Goal: Transaction & Acquisition: Purchase product/service

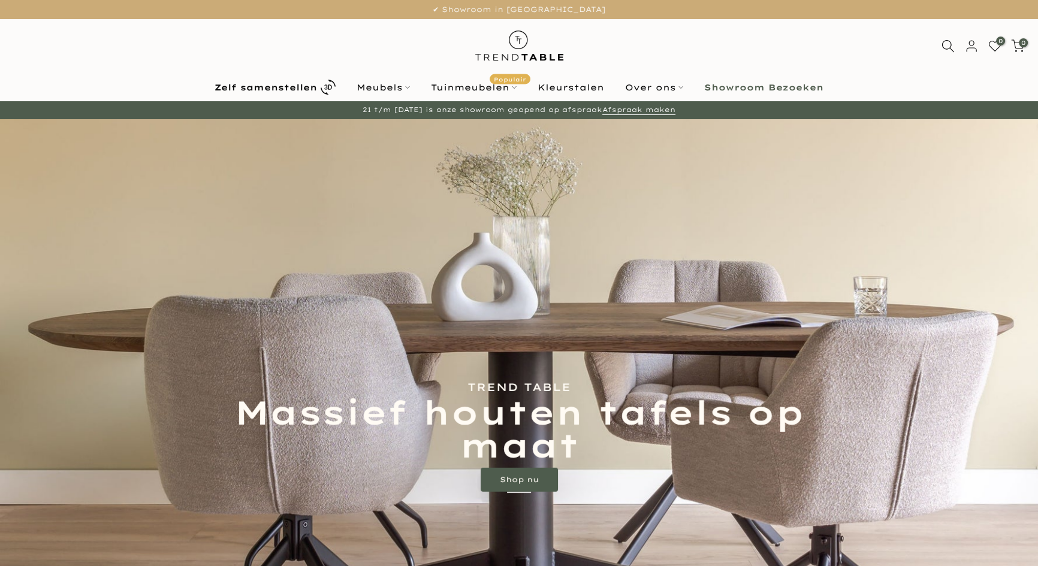
click at [319, 82] on link "Zelf samenstellen" at bounding box center [275, 87] width 142 height 21
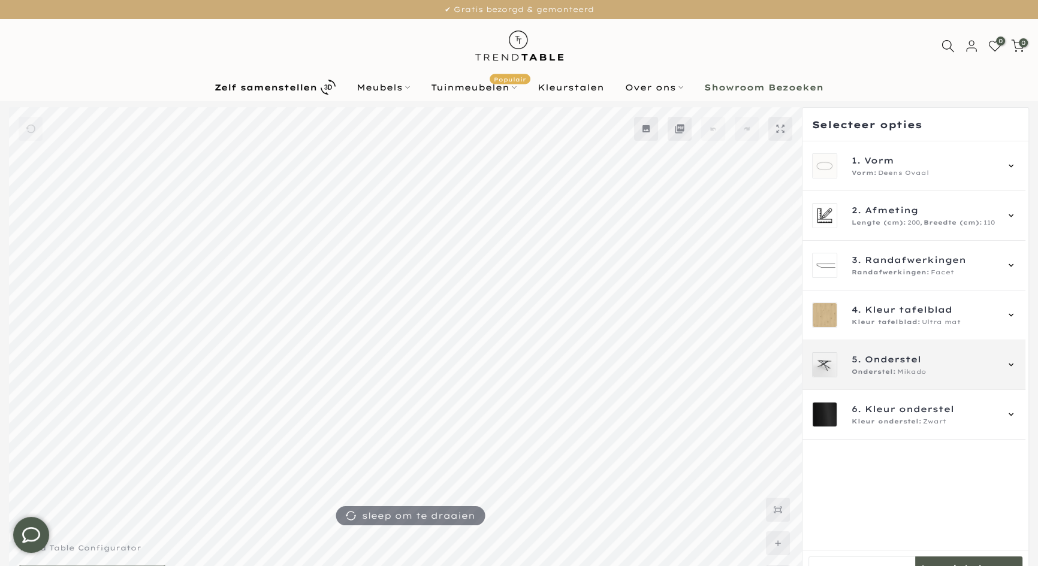
click at [971, 367] on div "Onderstel: Mikado" at bounding box center [923, 372] width 145 height 10
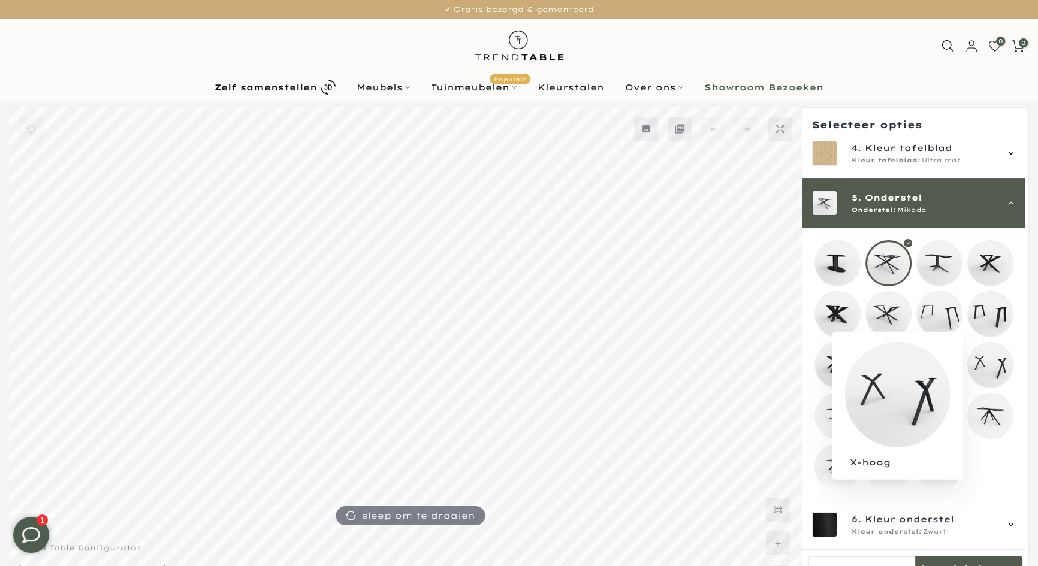
scroll to position [171, 0]
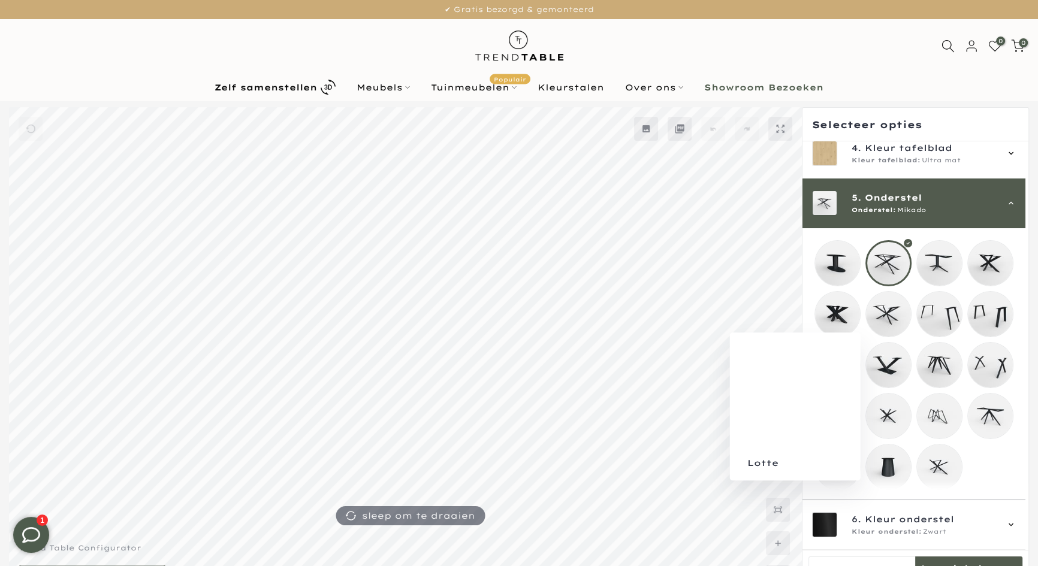
click at [899, 458] on mmq-loader at bounding box center [888, 467] width 45 height 45
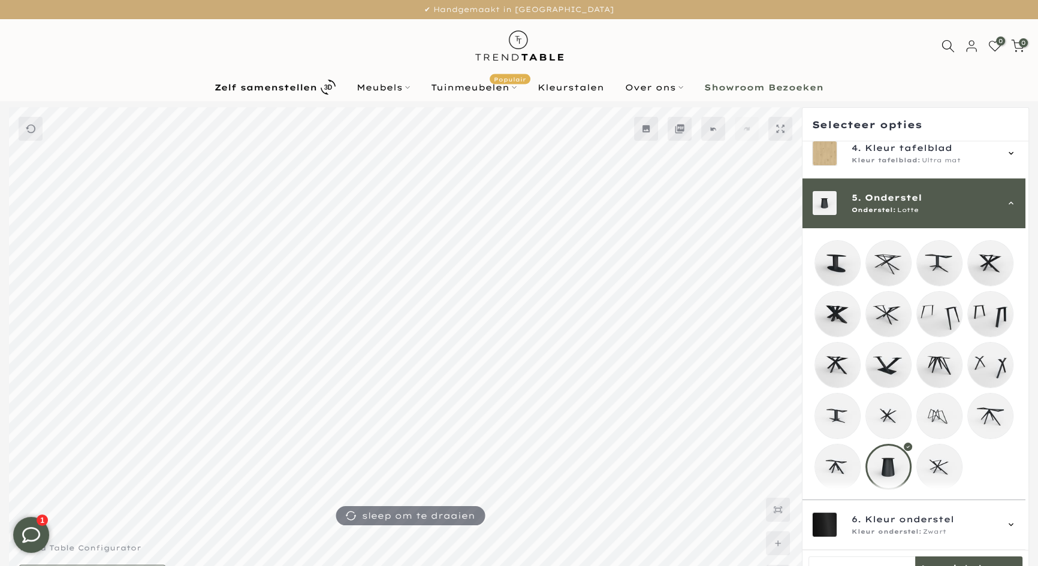
click at [934, 453] on mmq-loader at bounding box center [939, 467] width 45 height 45
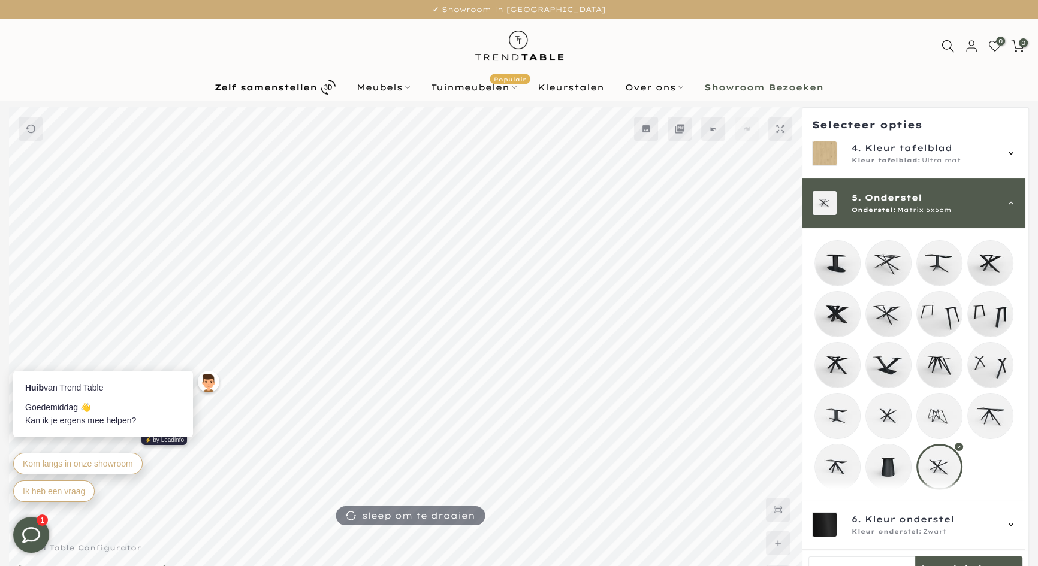
scroll to position [108, 0]
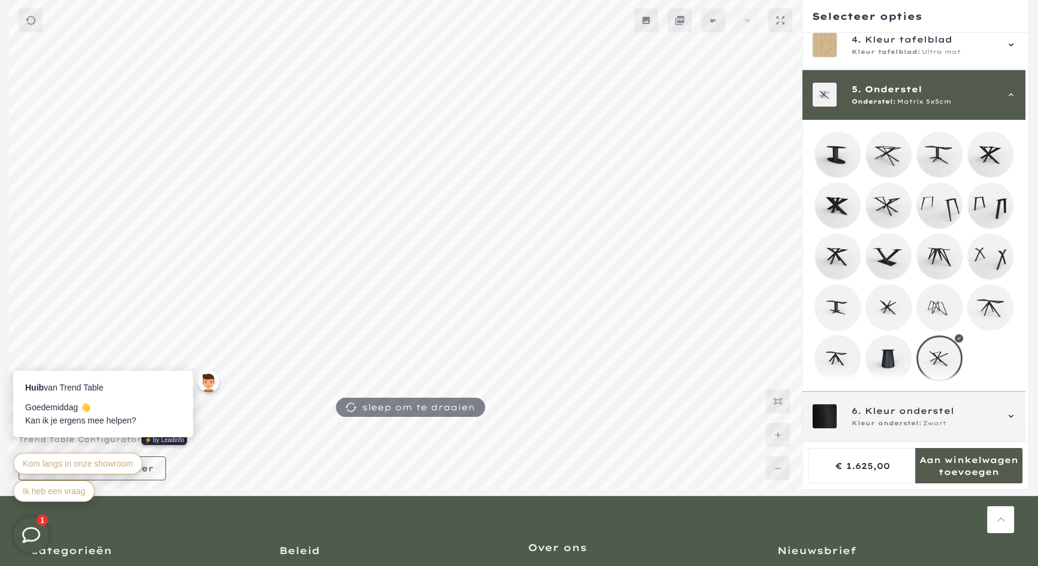
click at [949, 410] on span "Kleur onderstel" at bounding box center [908, 410] width 89 height 13
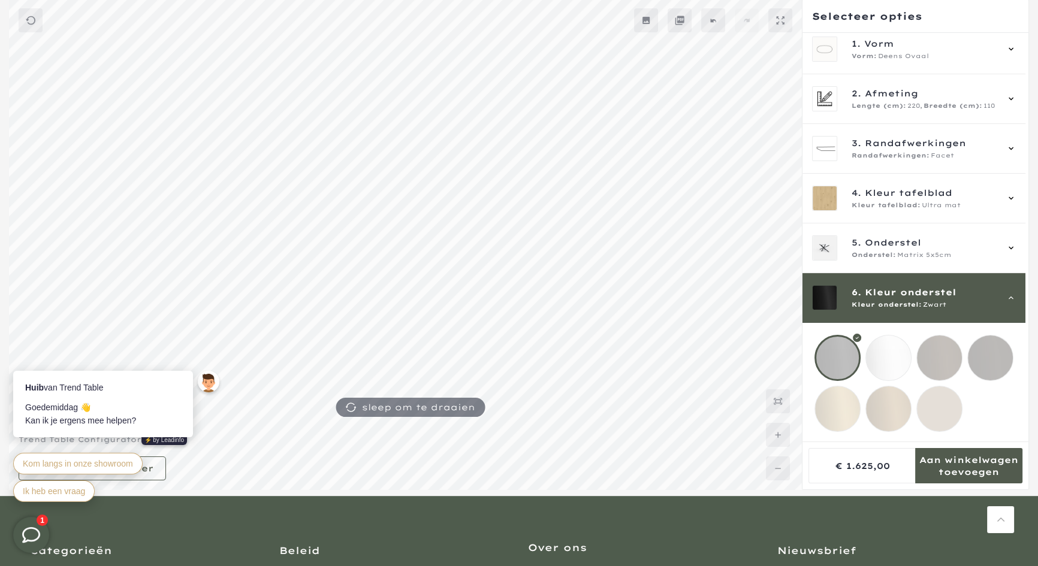
scroll to position [18, 0]
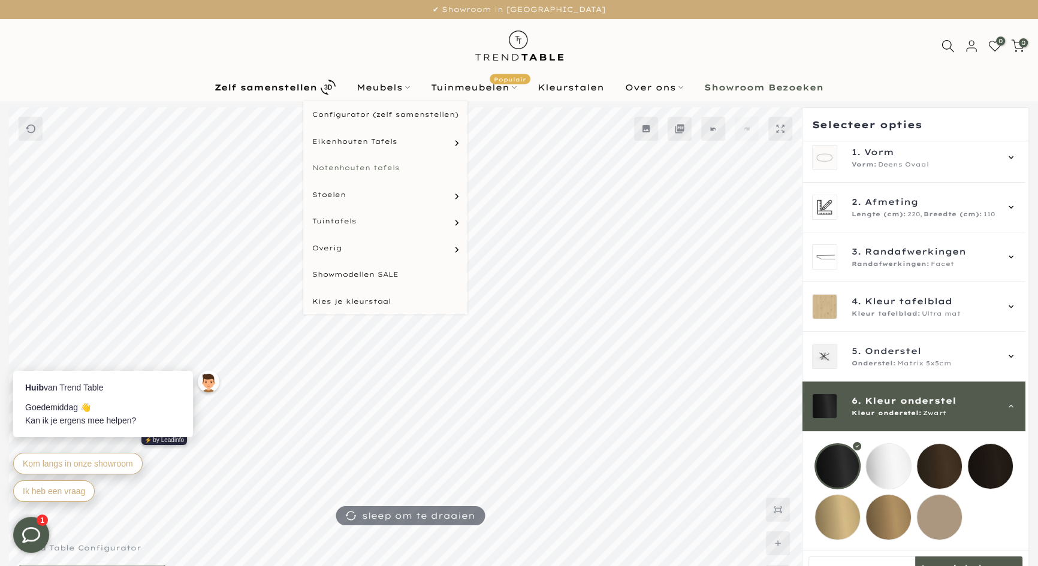
click at [370, 163] on link "Notenhouten tafels" at bounding box center [385, 168] width 164 height 27
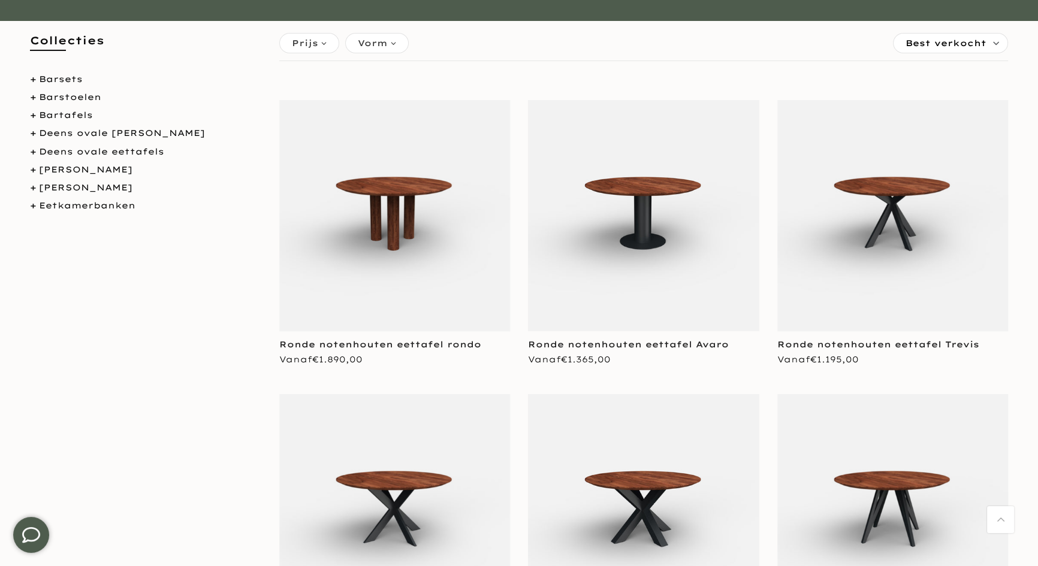
scroll to position [54, 0]
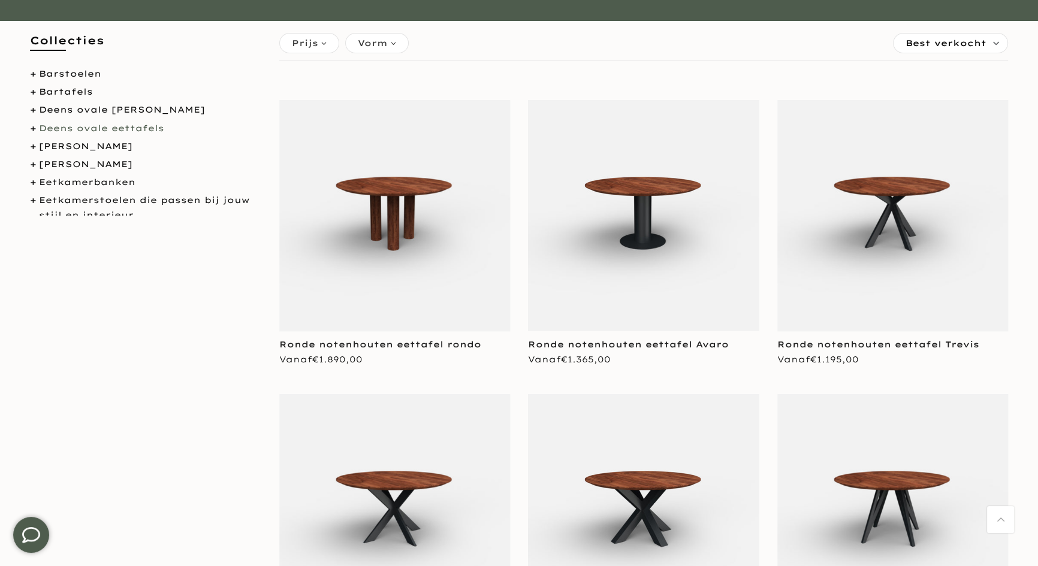
click at [101, 131] on link "Deens ovale eettafels" at bounding box center [101, 128] width 125 height 11
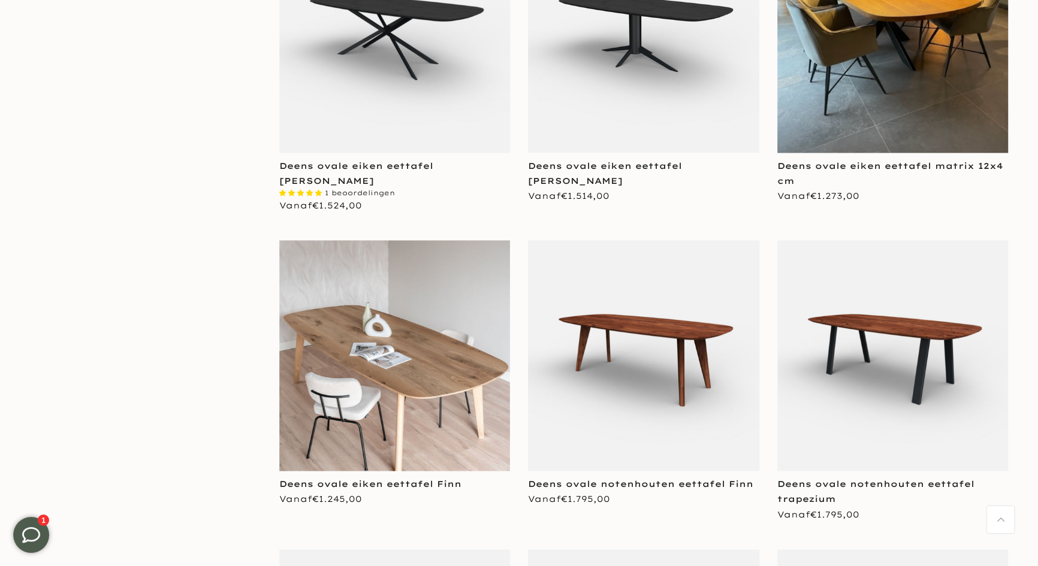
scroll to position [2450, 0]
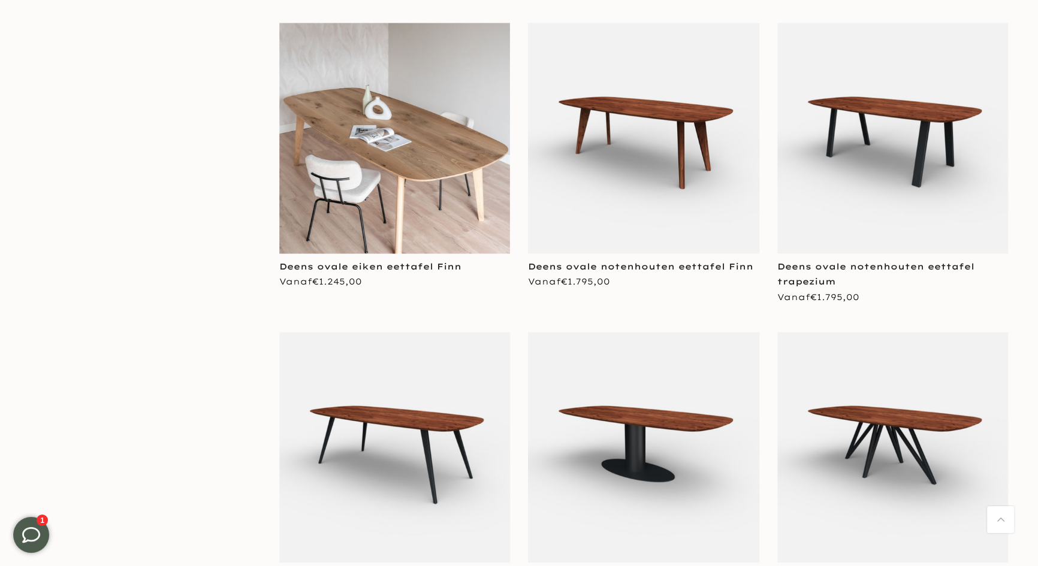
click at [596, 141] on img at bounding box center [643, 138] width 231 height 231
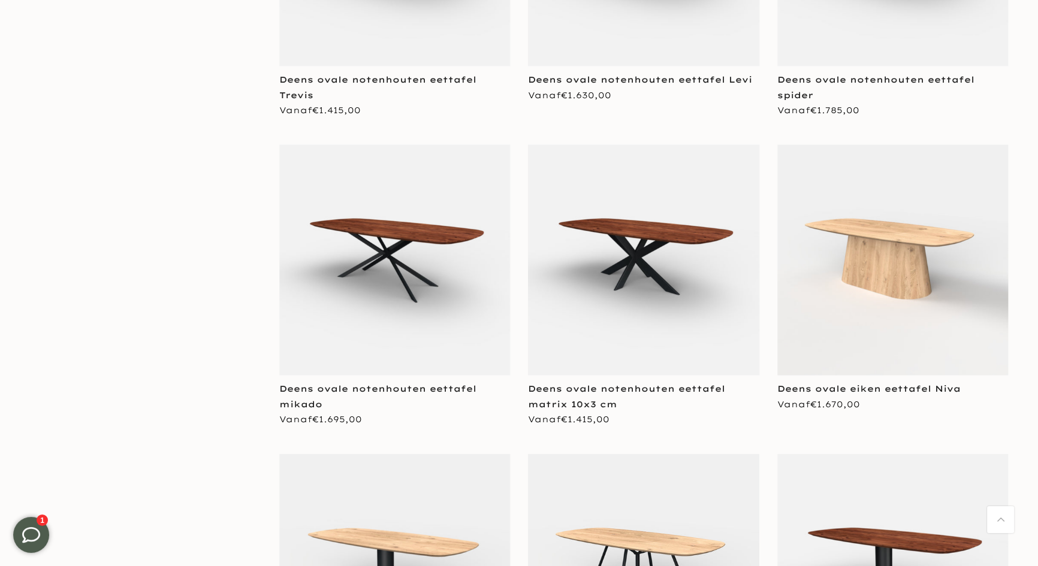
scroll to position [3570, 0]
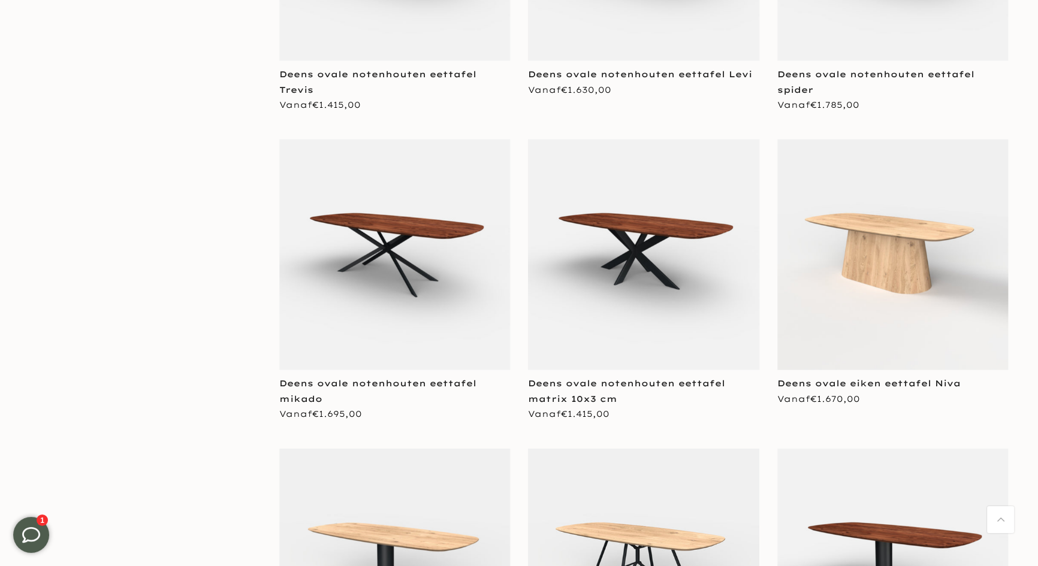
click at [933, 267] on img at bounding box center [892, 255] width 231 height 231
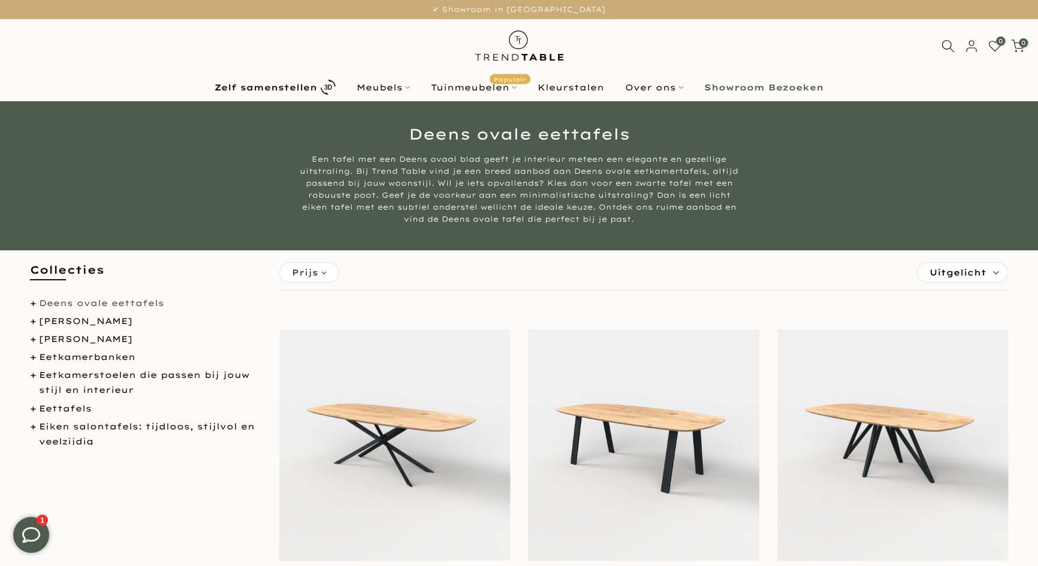
scroll to position [163, 0]
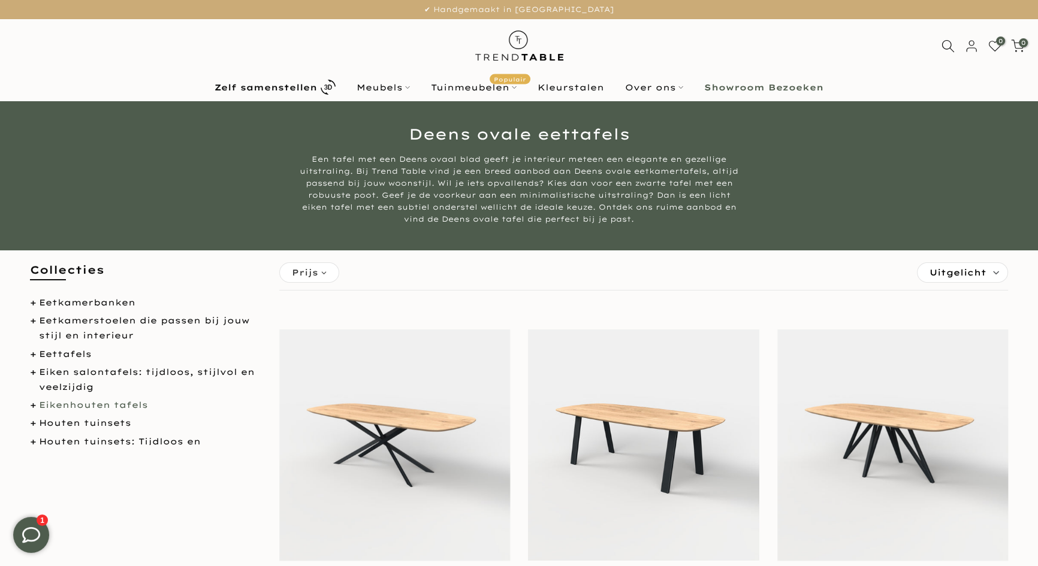
click at [130, 404] on link "Eikenhouten tafels" at bounding box center [93, 405] width 109 height 11
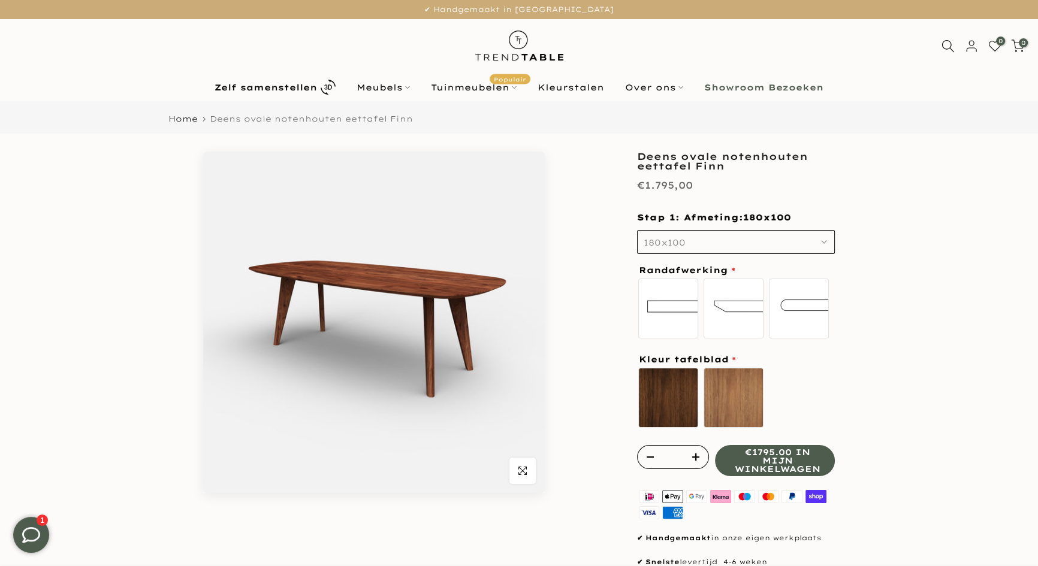
click at [800, 193] on div "€1.795,00" at bounding box center [736, 188] width 198 height 23
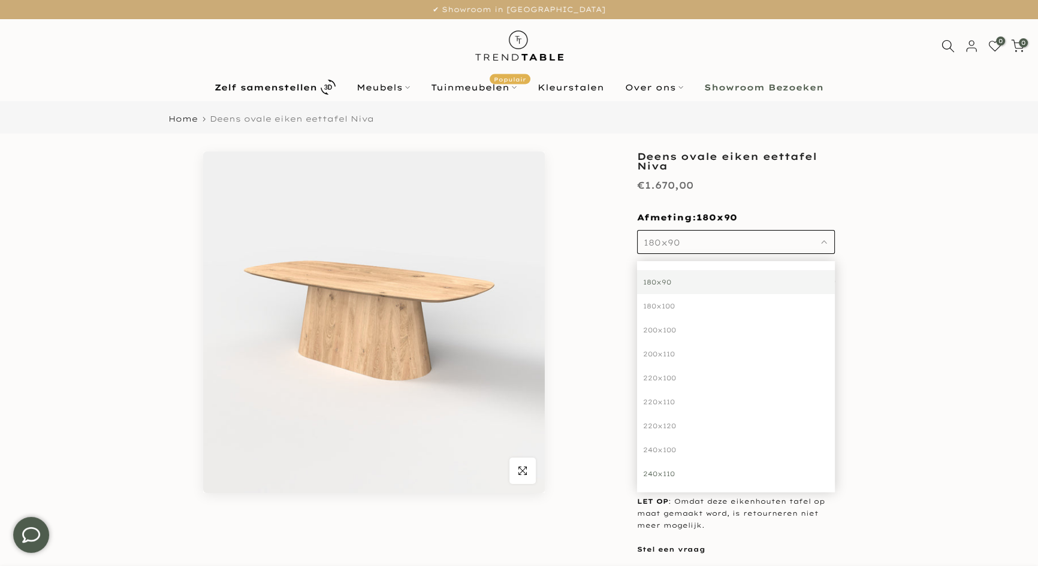
click at [670, 475] on div "240x110" at bounding box center [736, 474] width 198 height 24
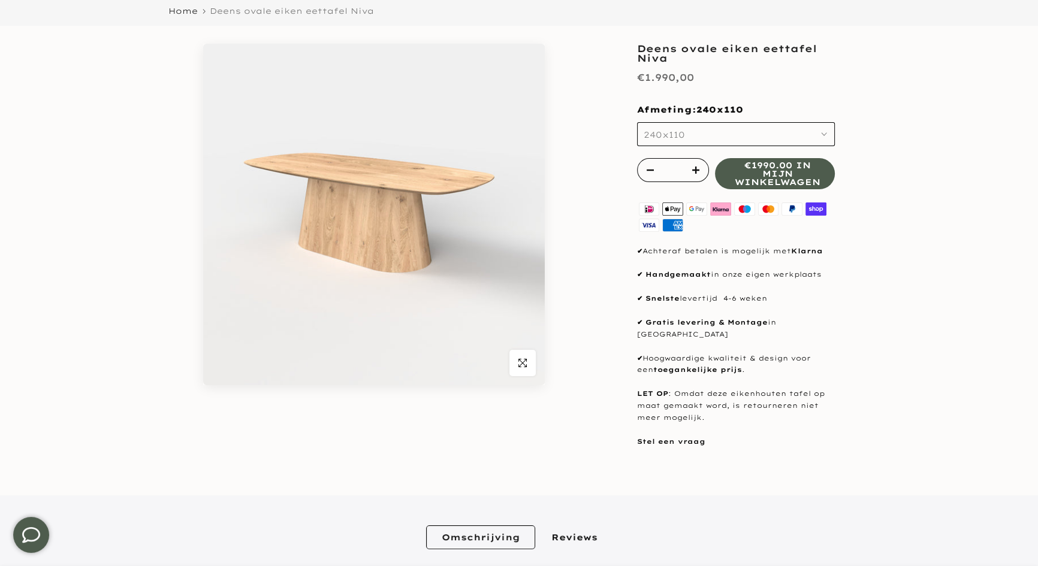
scroll to position [108, 0]
click at [670, 137] on span "240x110" at bounding box center [663, 134] width 41 height 11
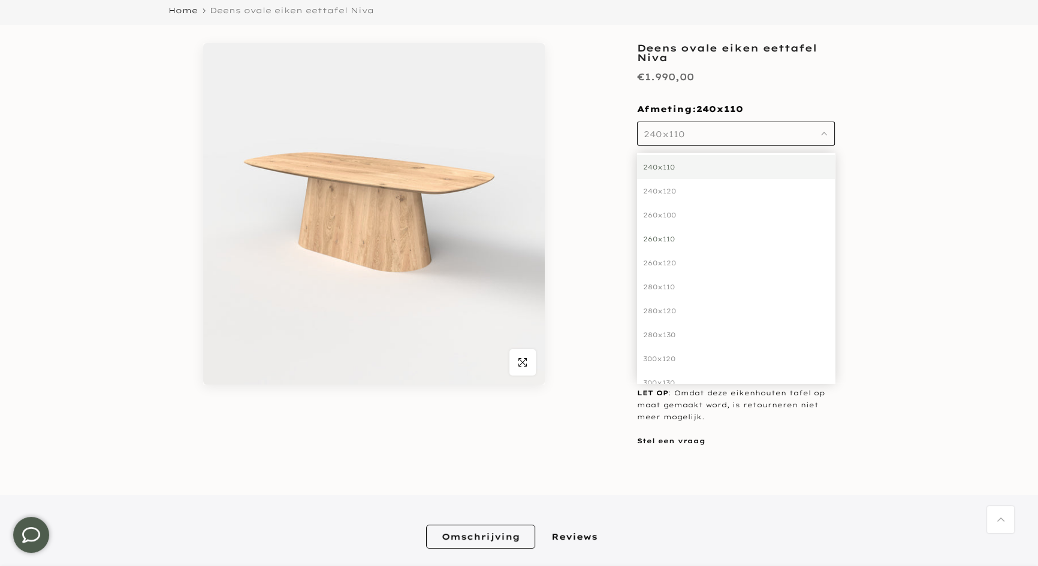
scroll to position [218, 0]
click at [685, 313] on div "280x130" at bounding box center [736, 315] width 198 height 24
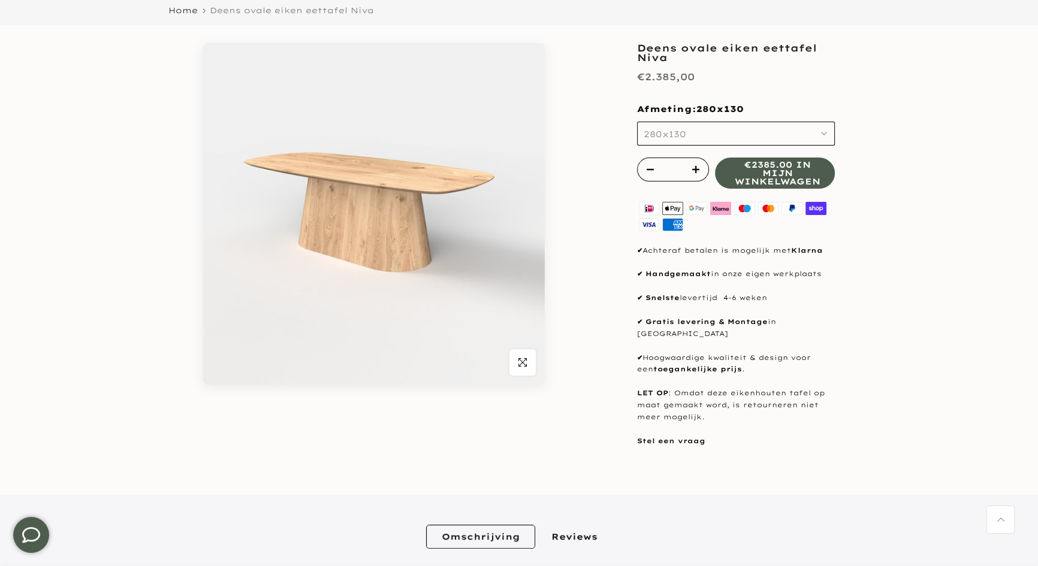
click at [688, 135] on button "280x130" at bounding box center [736, 134] width 198 height 24
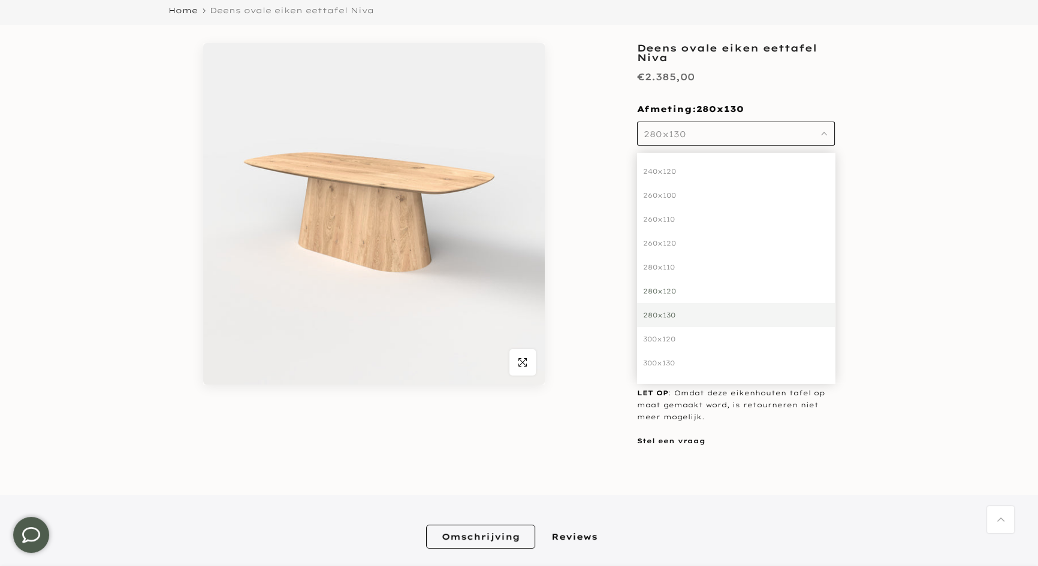
click at [681, 292] on div "280x120" at bounding box center [736, 291] width 198 height 24
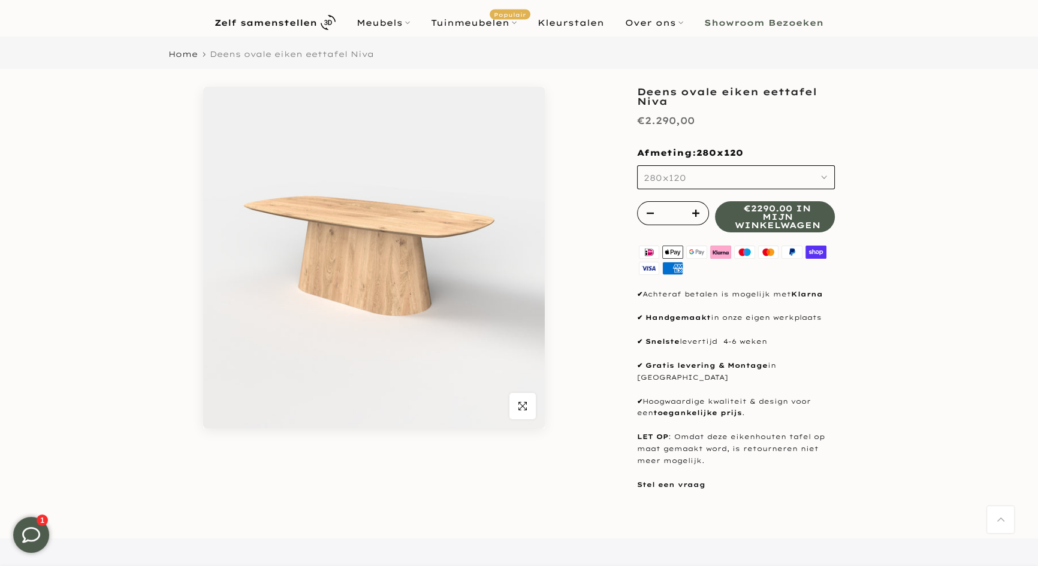
scroll to position [54, 0]
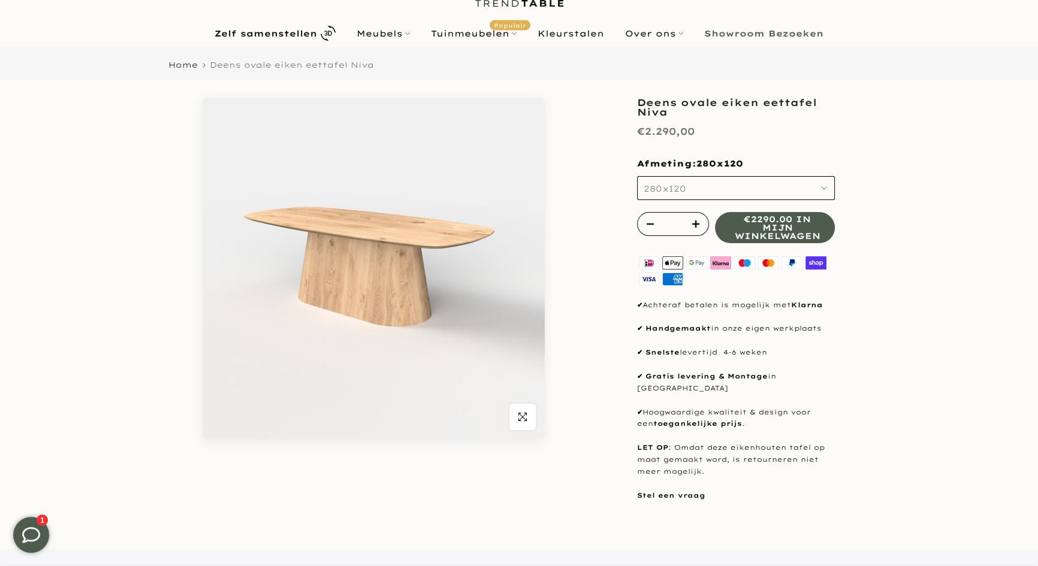
click at [878, 185] on div "**********" at bounding box center [518, 306] width 719 height 416
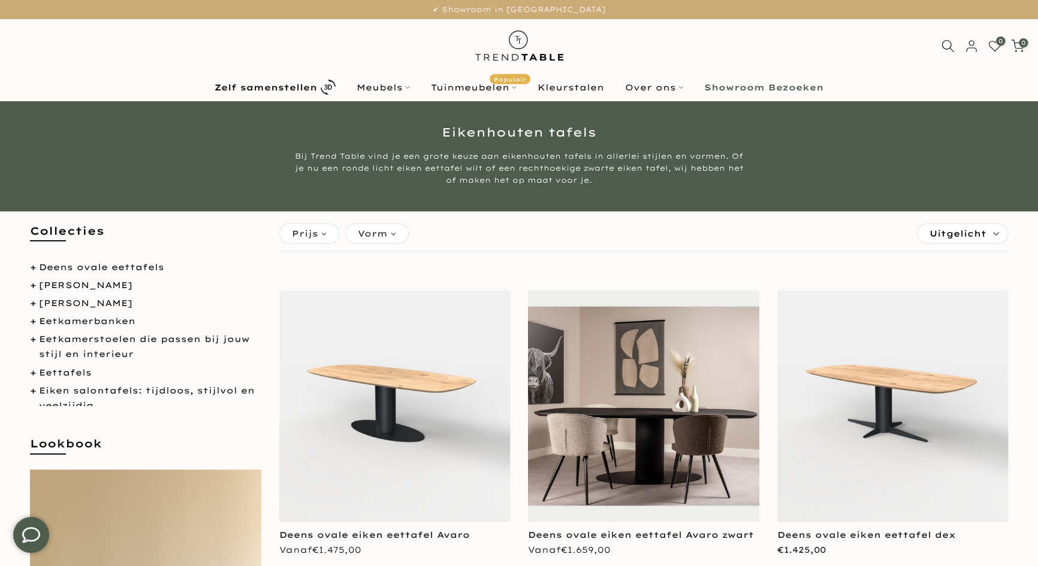
scroll to position [108, 0]
click at [69, 368] on link "Eettafels" at bounding box center [65, 369] width 53 height 11
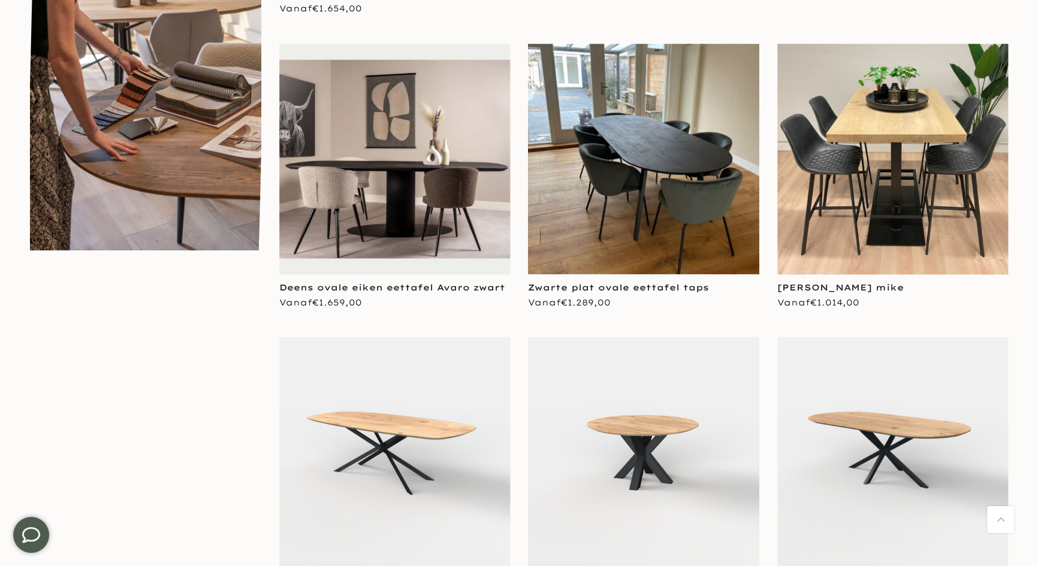
scroll to position [818, 0]
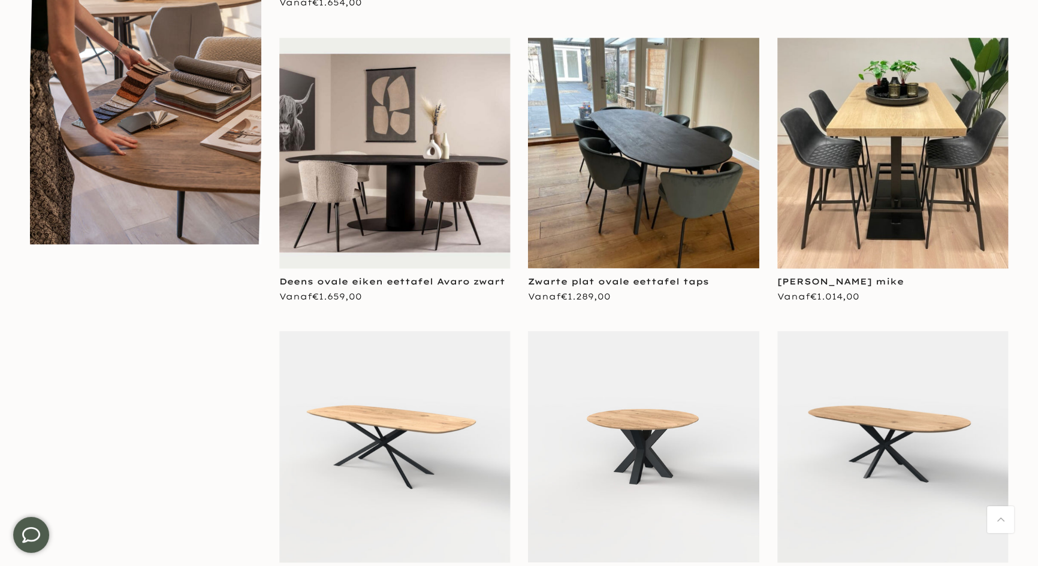
drag, startPoint x: 0, startPoint y: 0, endPoint x: 1043, endPoint y: 226, distance: 1067.3
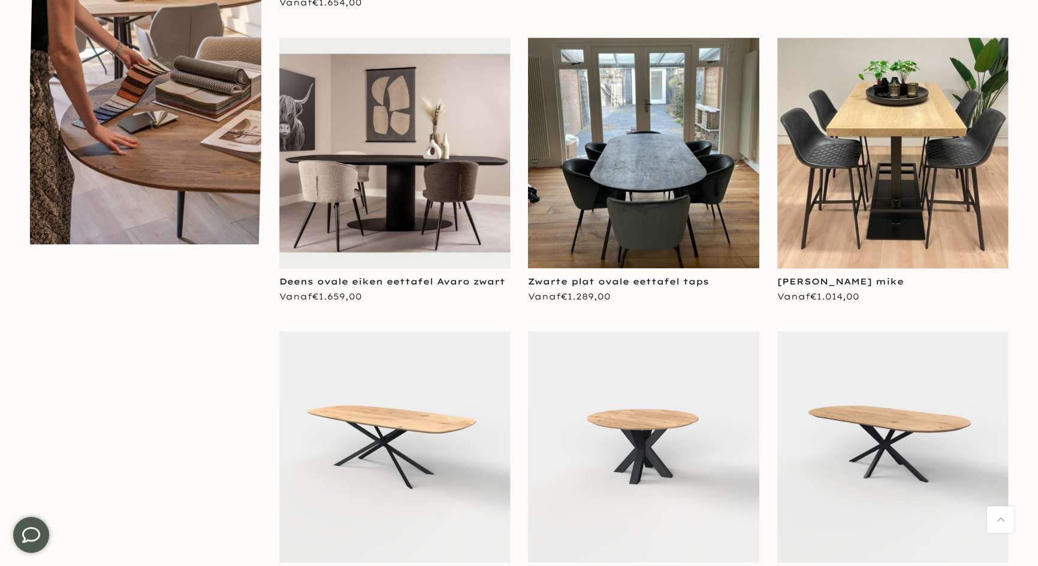
click at [584, 114] on img at bounding box center [643, 153] width 231 height 231
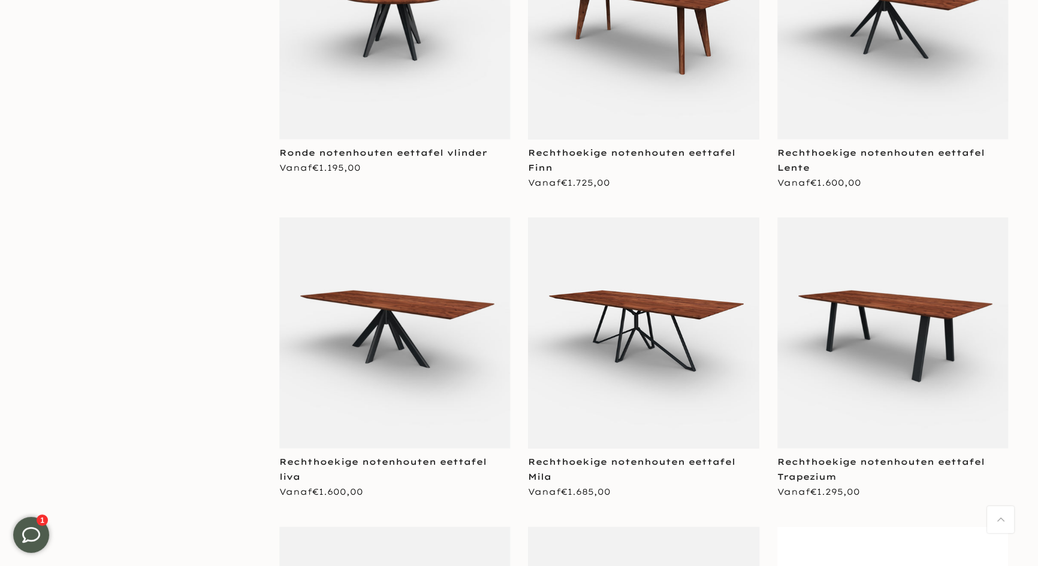
scroll to position [3575, 0]
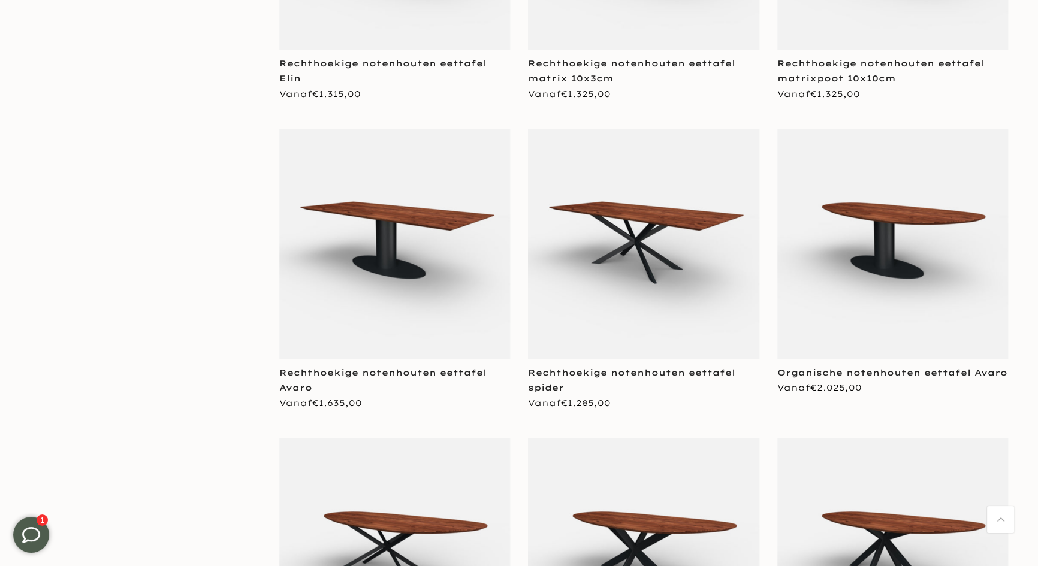
scroll to position [5029, 0]
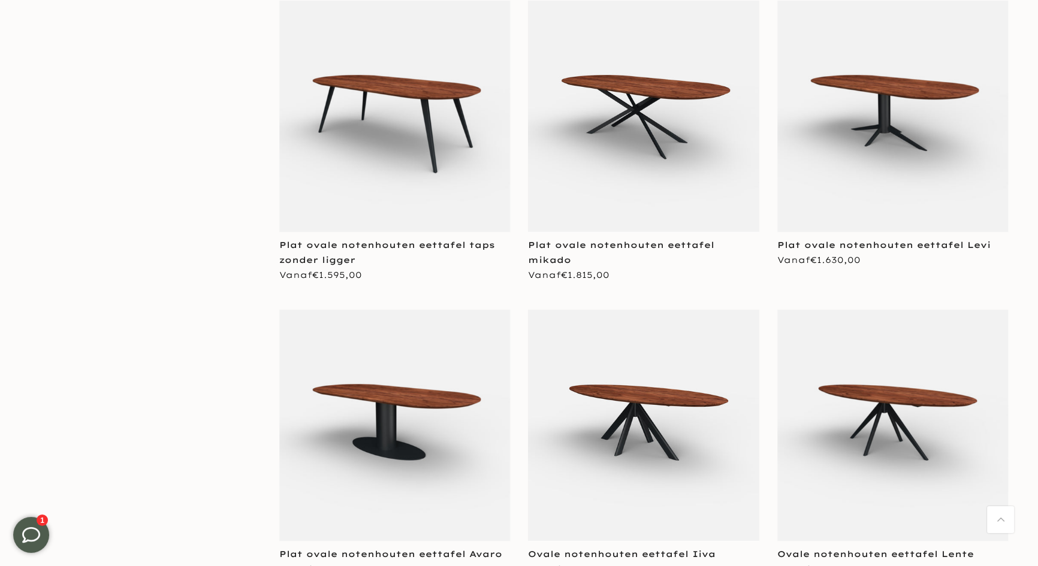
scroll to position [8215, 0]
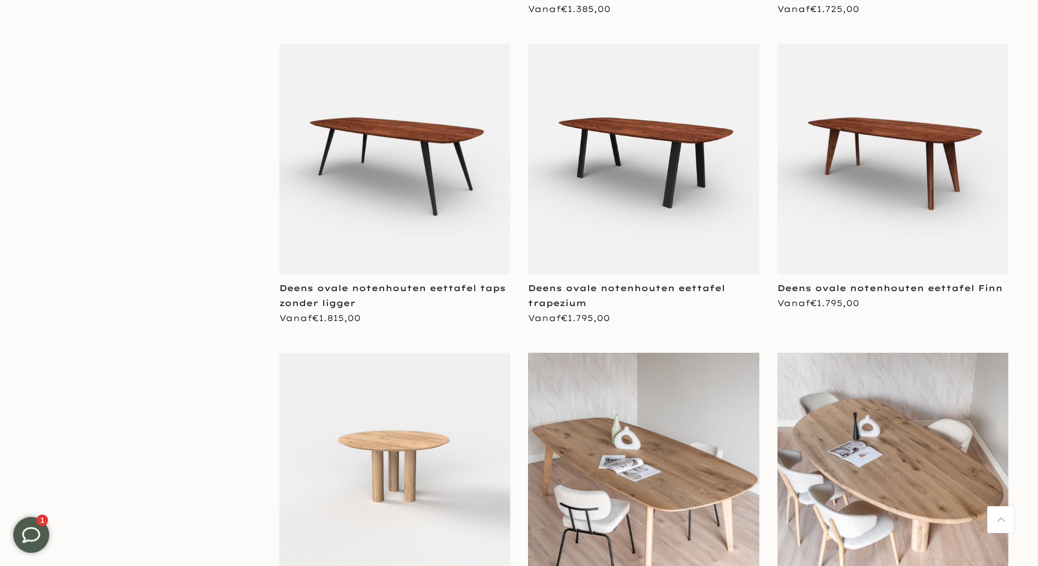
scroll to position [10359, 0]
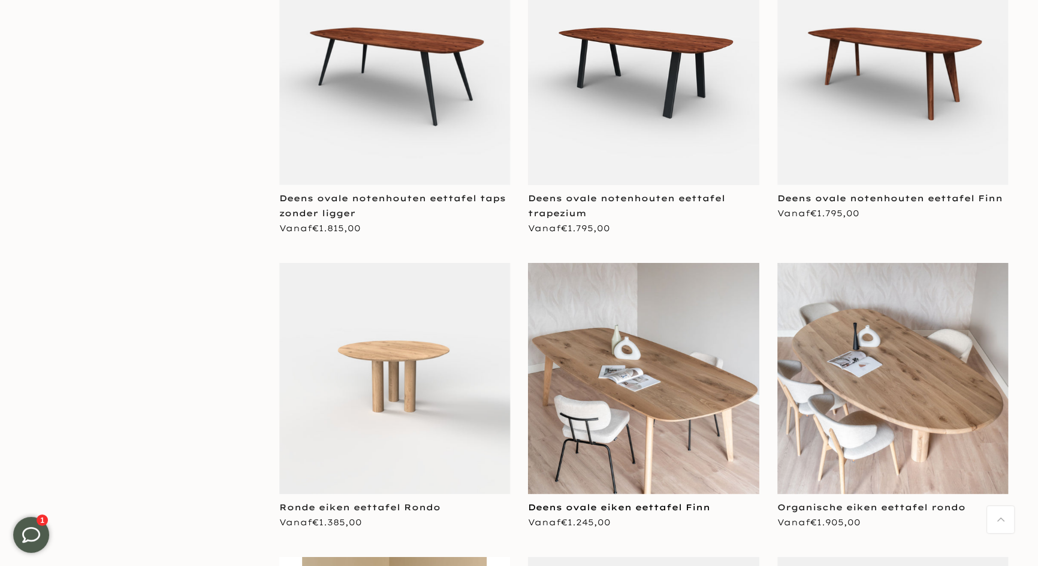
click at [642, 263] on img at bounding box center [643, 378] width 231 height 231
click at [596, 502] on link "Deens ovale eiken eettafel Finn" at bounding box center [619, 507] width 182 height 11
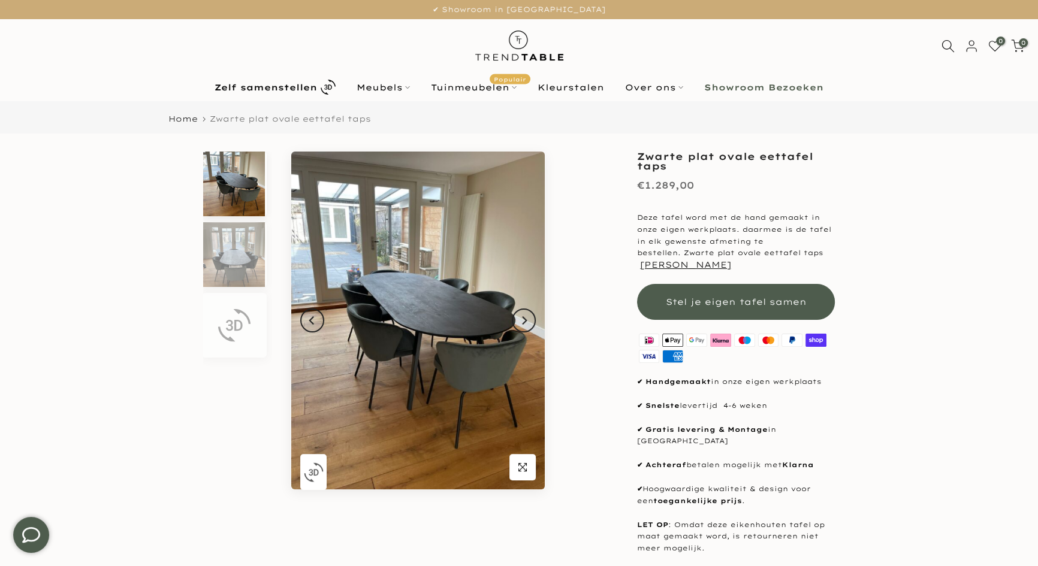
click at [241, 192] on img at bounding box center [234, 184] width 62 height 65
click at [235, 241] on img at bounding box center [234, 254] width 62 height 65
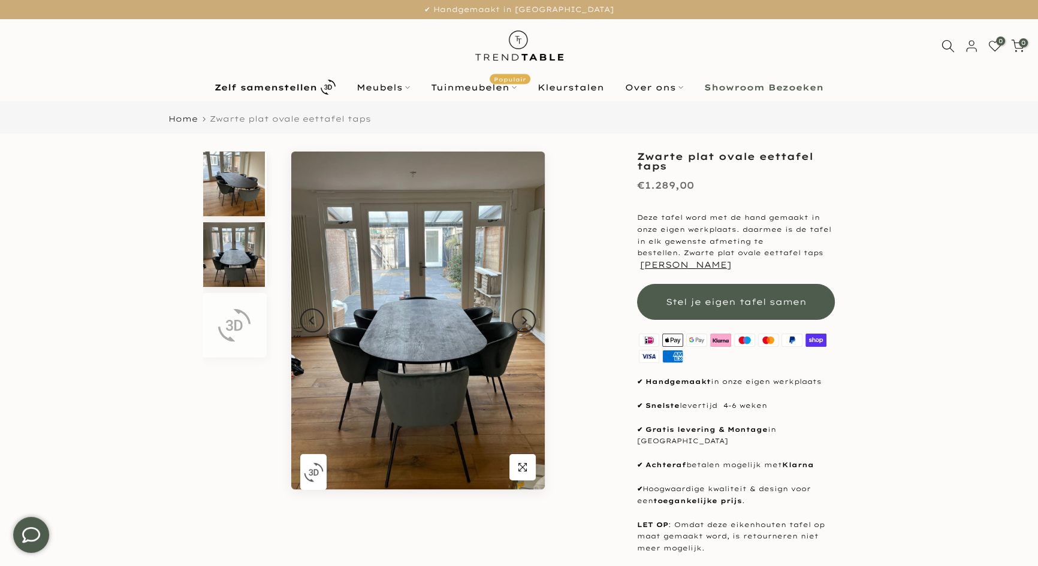
click at [235, 188] on img at bounding box center [234, 184] width 62 height 65
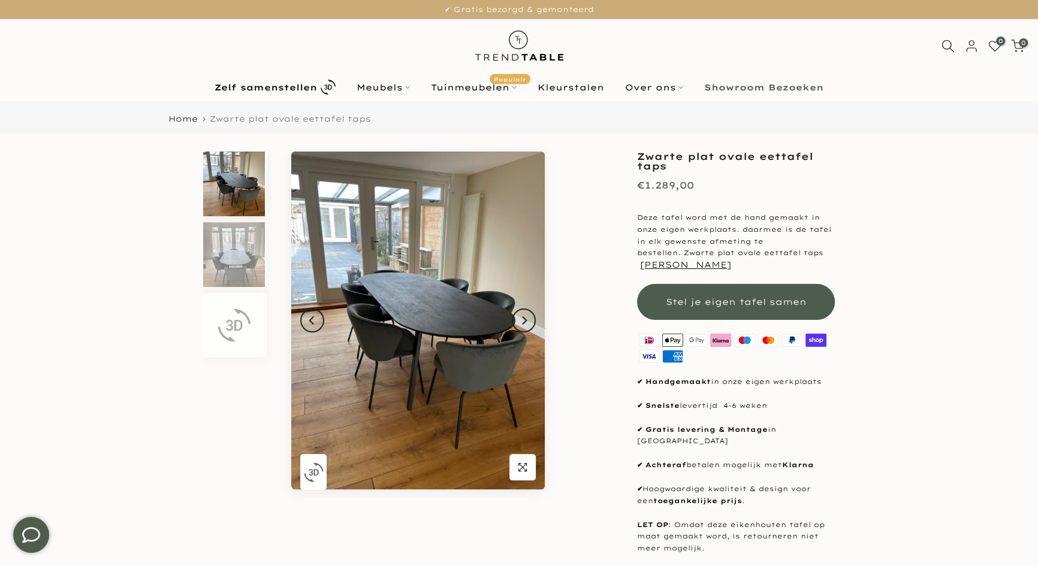
click at [322, 478] on img "button" at bounding box center [314, 472] width 20 height 20
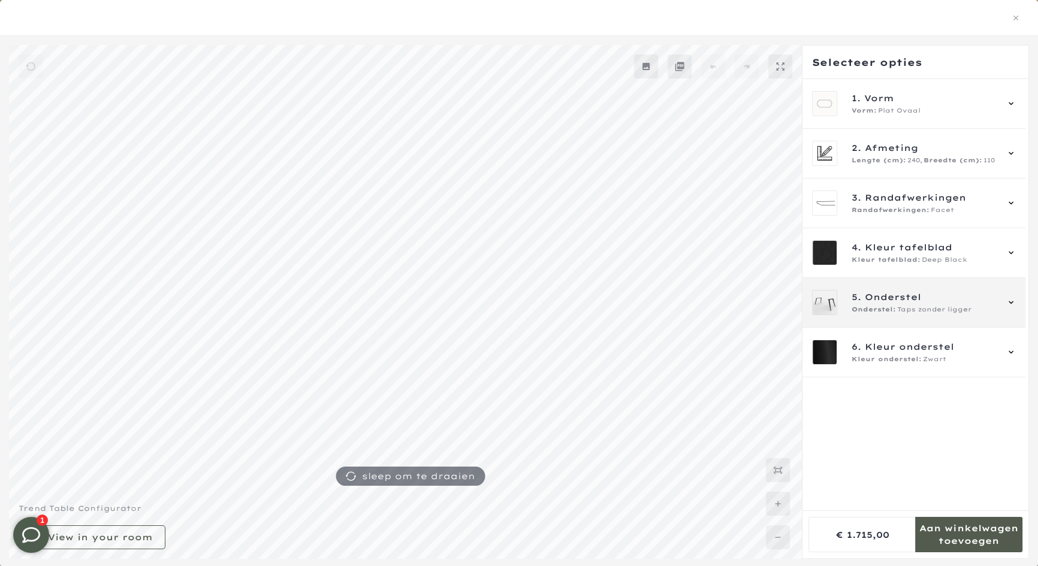
click at [902, 315] on div "5. Onderstel Onderstel: Taps zonder ligger" at bounding box center [913, 303] width 223 height 50
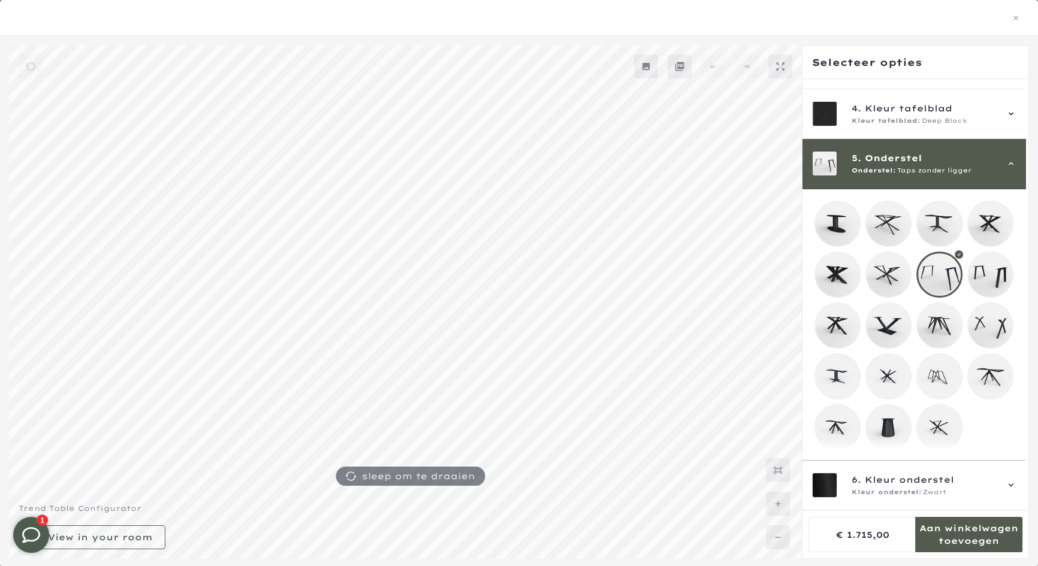
scroll to position [149, 0]
click at [900, 479] on span "Kleur onderstel" at bounding box center [908, 479] width 89 height 13
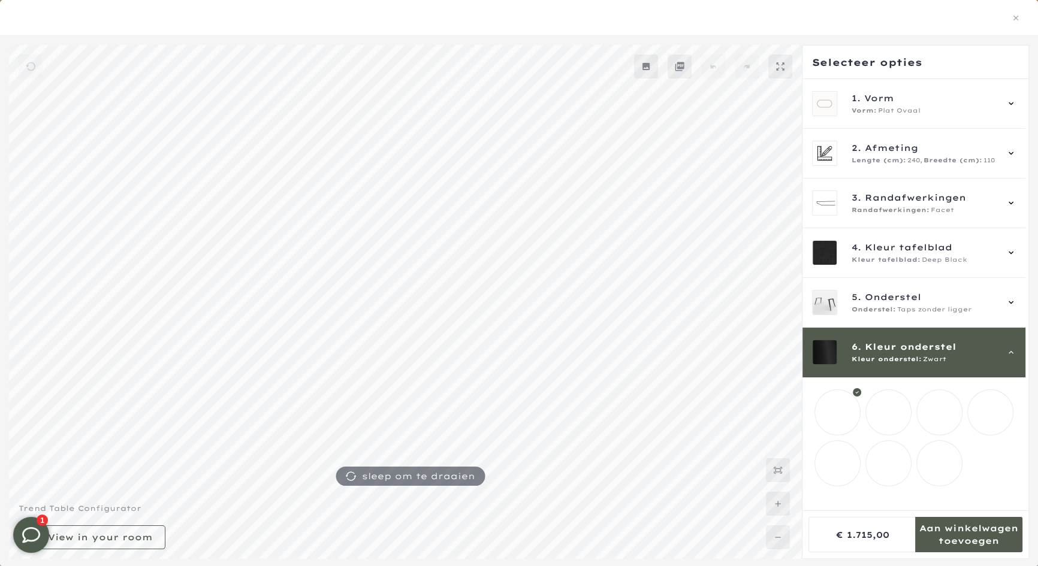
scroll to position [0, 0]
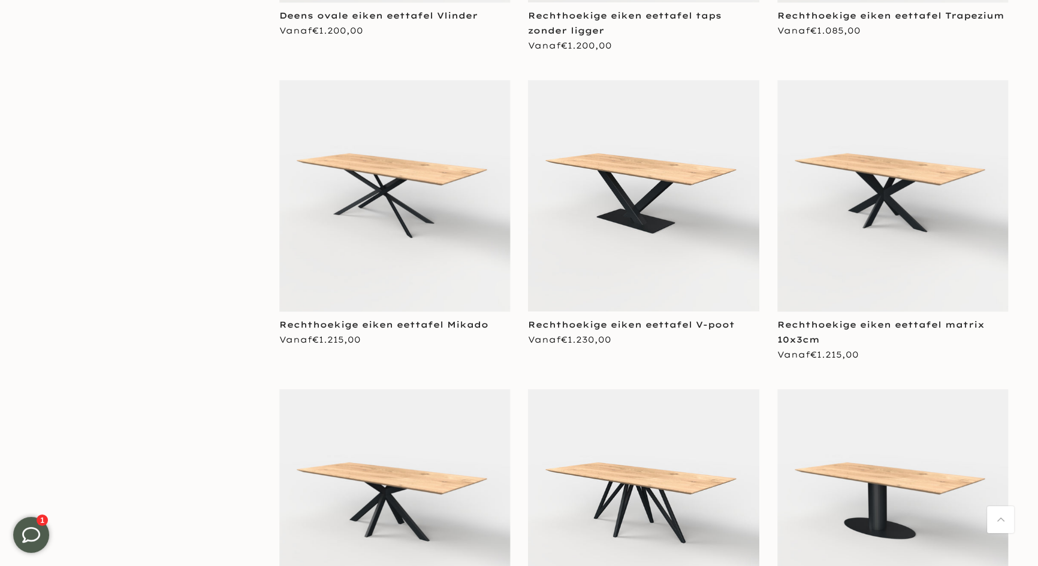
scroll to position [12073, 0]
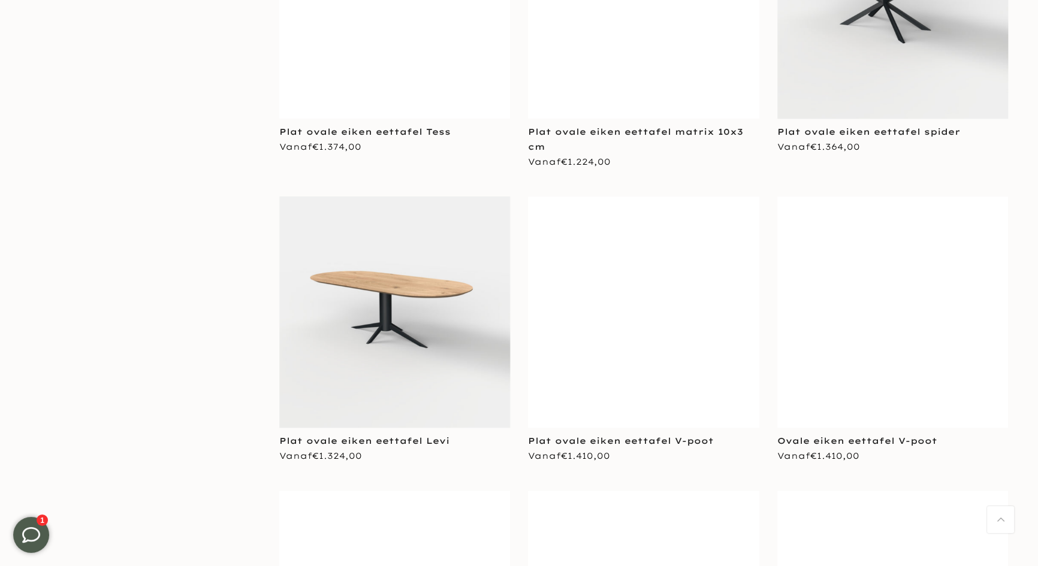
scroll to position [13201, 0]
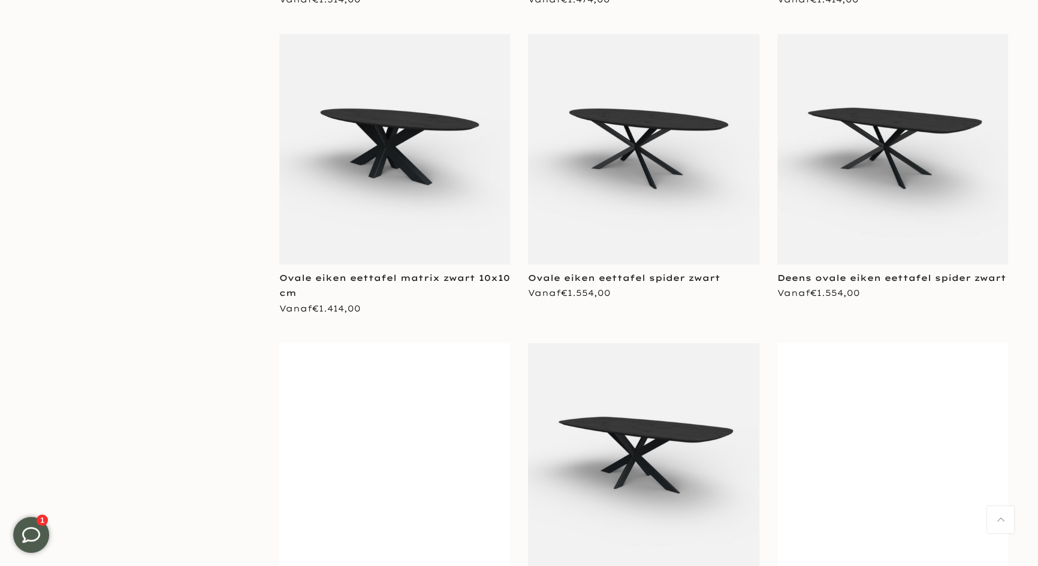
scroll to position [15963, 0]
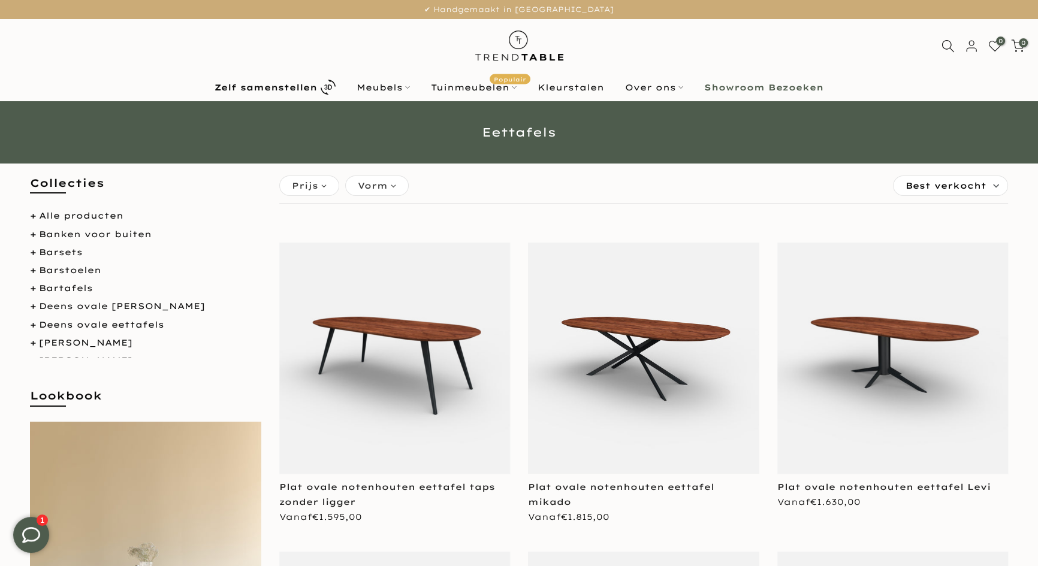
click at [301, 90] on b "Zelf samenstellen" at bounding box center [265, 87] width 102 height 8
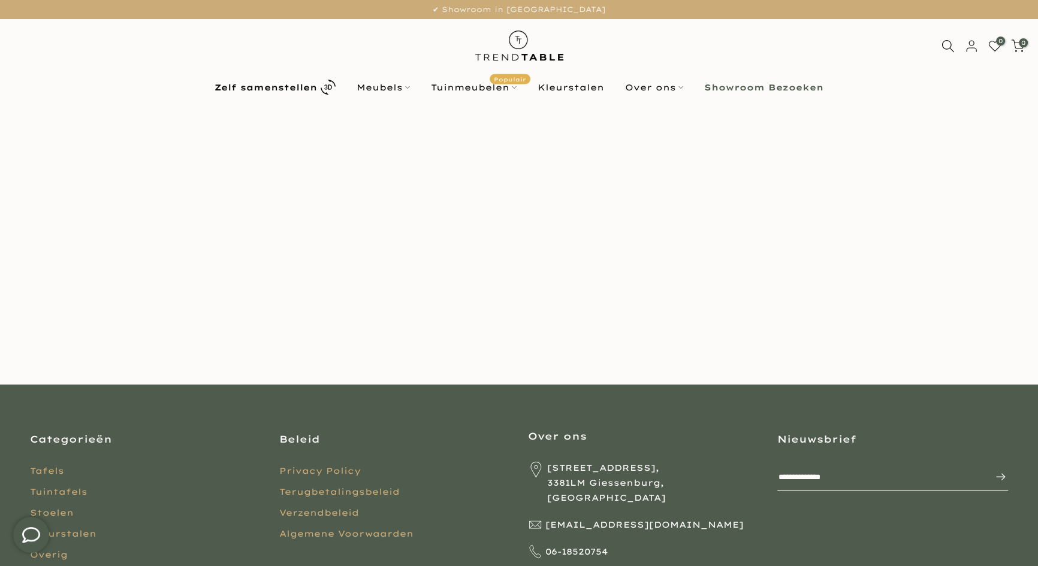
scroll to position [54, 0]
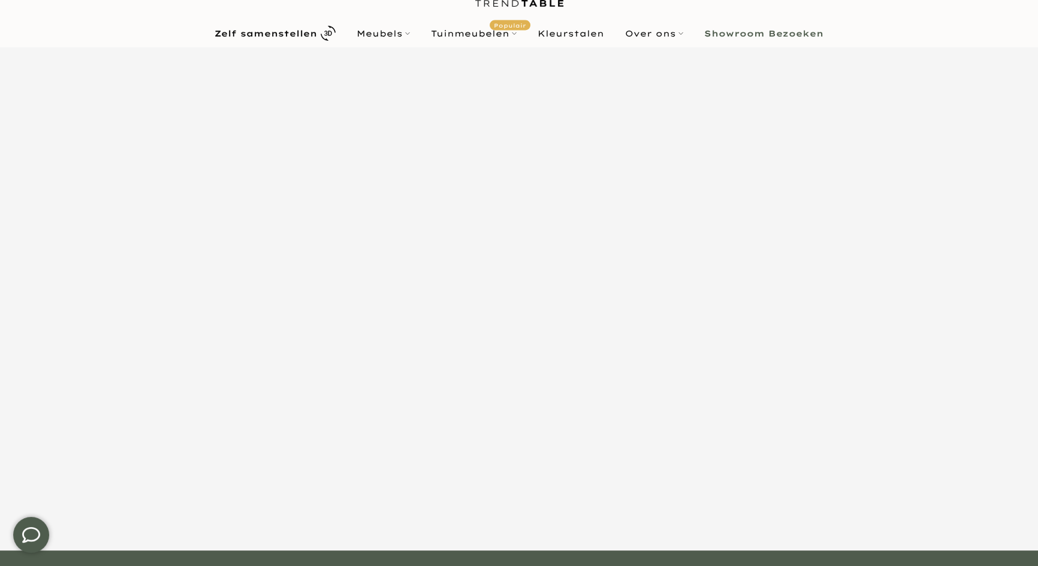
scroll to position [163, 0]
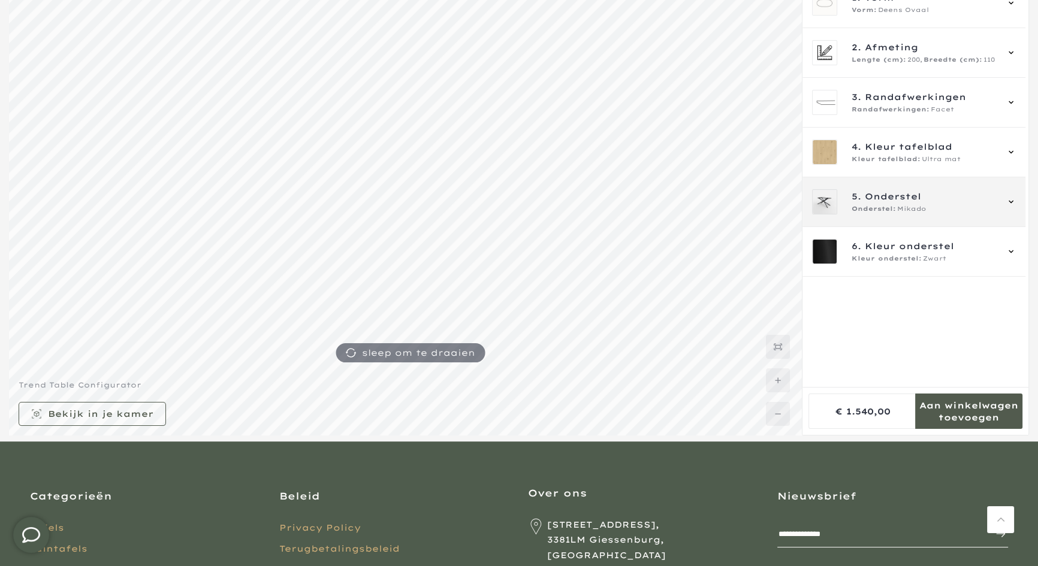
click at [869, 192] on span "Onderstel" at bounding box center [892, 196] width 56 height 13
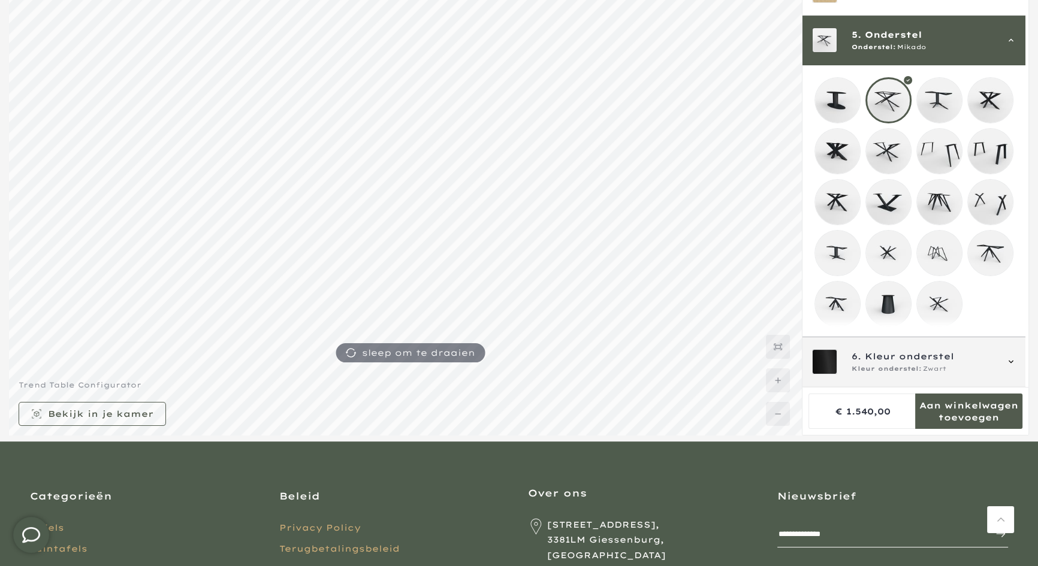
click at [859, 377] on div "6. Kleur onderstel Kleur onderstel: Zwart" at bounding box center [913, 362] width 223 height 50
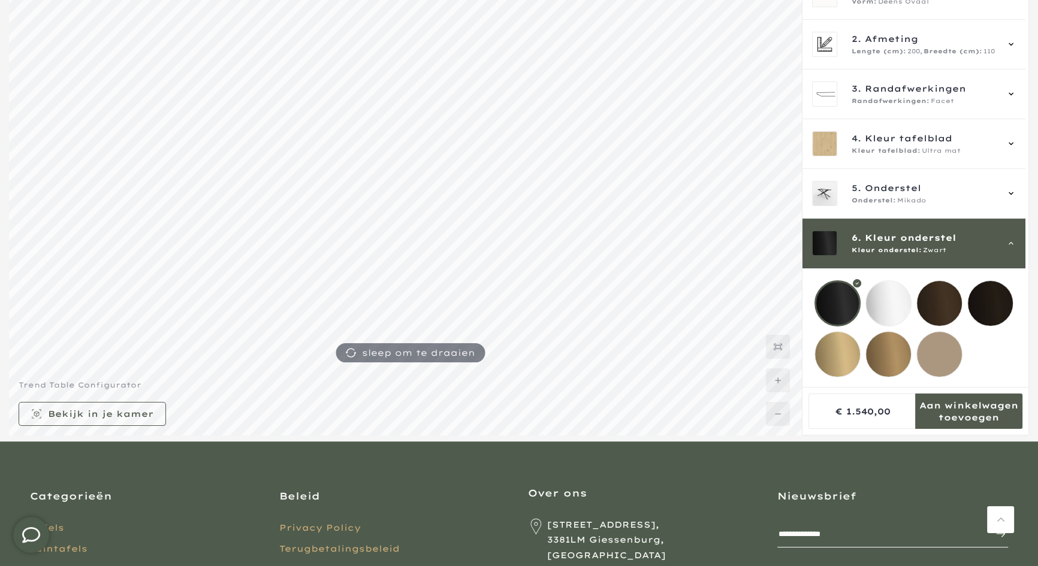
scroll to position [18, 0]
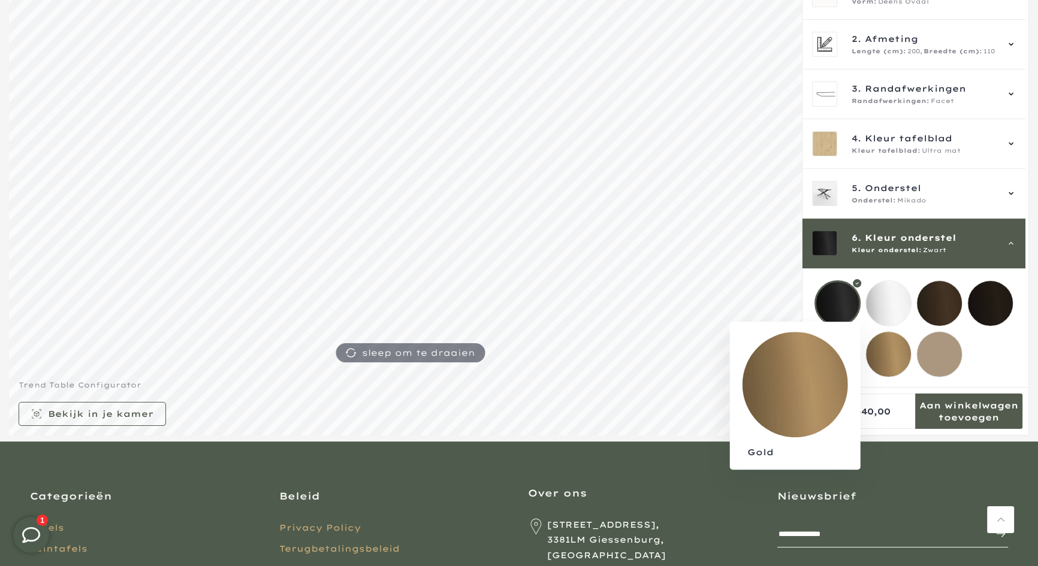
click at [888, 349] on mmq-loader at bounding box center [888, 354] width 45 height 45
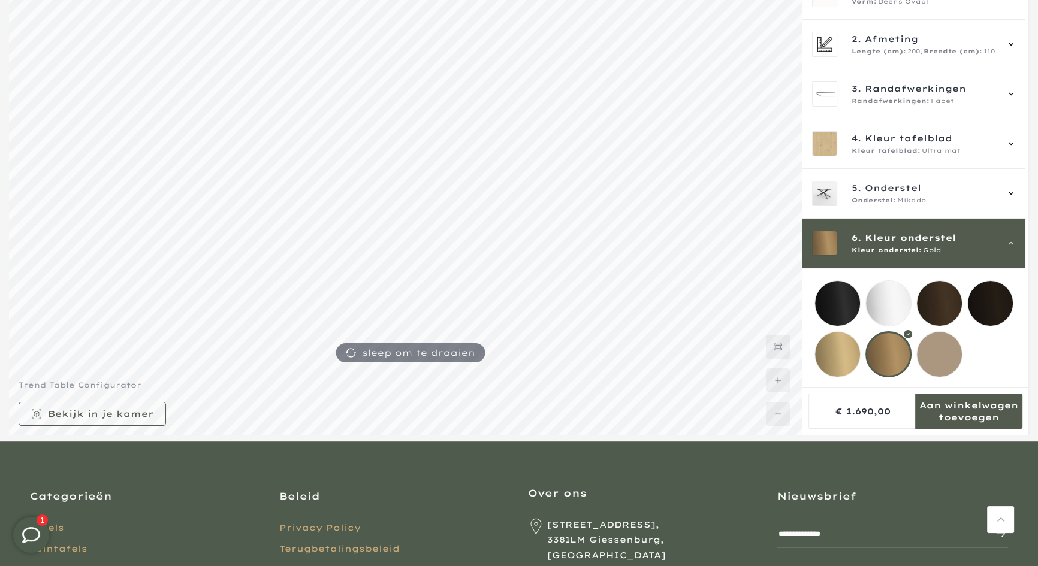
click at [944, 346] on mmq-loader at bounding box center [939, 354] width 45 height 45
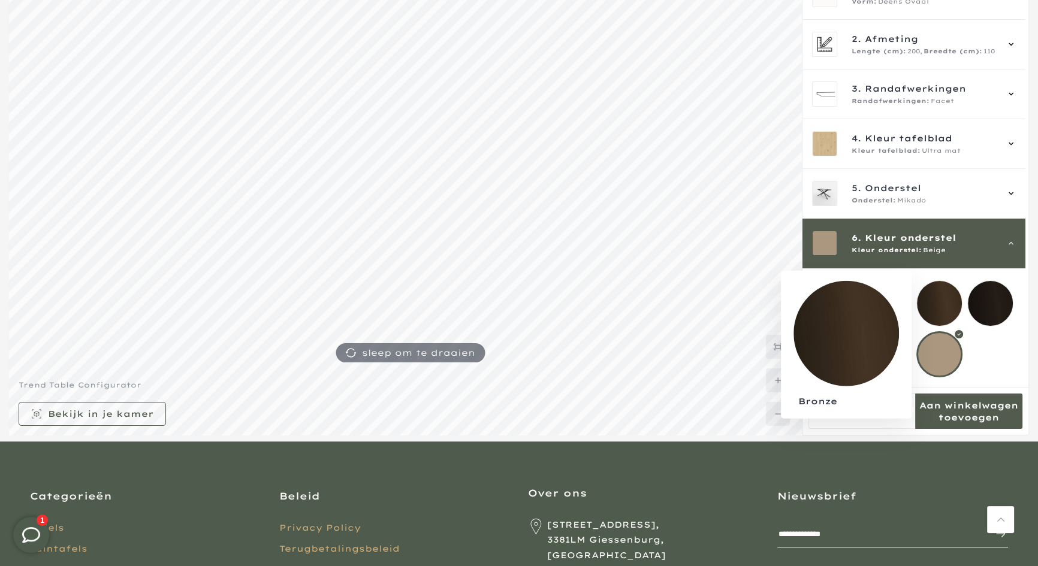
click at [945, 294] on mmq-loader at bounding box center [939, 303] width 45 height 45
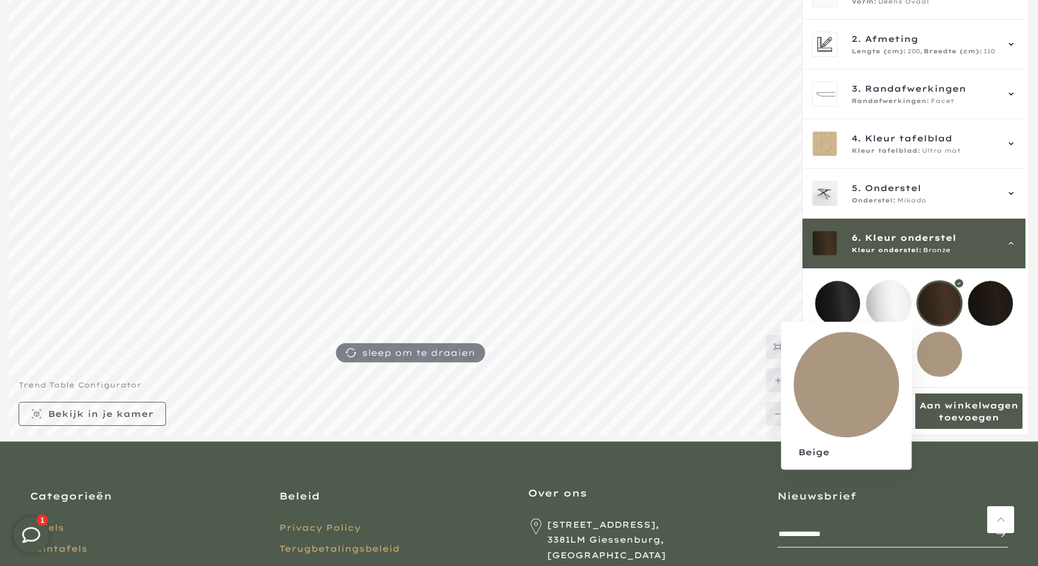
click at [944, 356] on mmq-loader at bounding box center [939, 354] width 45 height 45
